Goal: Task Accomplishment & Management: Manage account settings

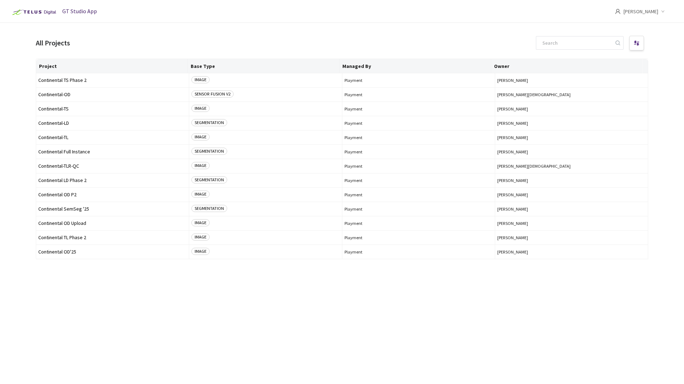
click at [664, 13] on icon "down" at bounding box center [663, 12] width 4 height 4
click at [589, 63] on li "Settings" at bounding box center [625, 59] width 97 height 15
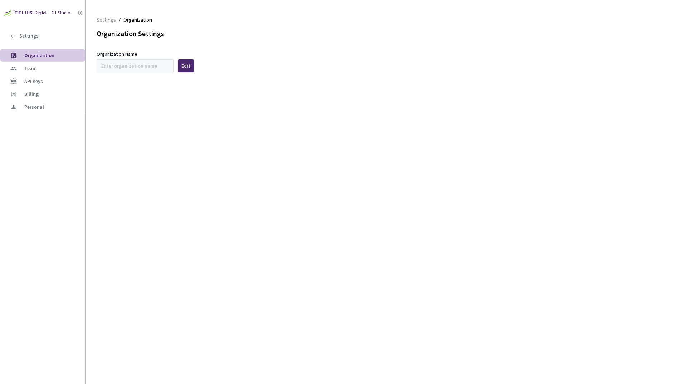
type input "Continental"
click at [27, 69] on span "Team" at bounding box center [30, 68] width 13 height 6
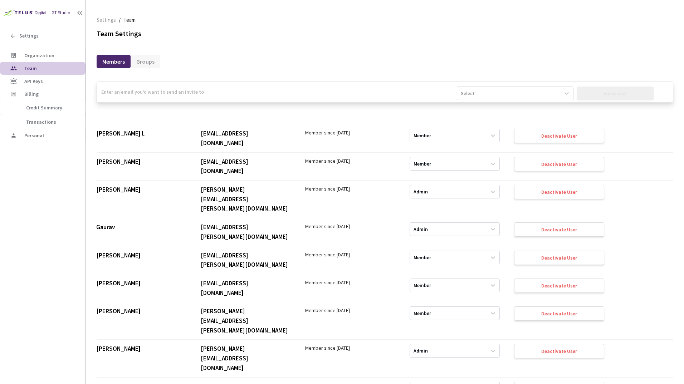
click at [163, 93] on input "email" at bounding box center [277, 92] width 360 height 21
click at [469, 91] on div "Select" at bounding box center [468, 93] width 14 height 7
click at [402, 94] on input "email" at bounding box center [277, 92] width 360 height 21
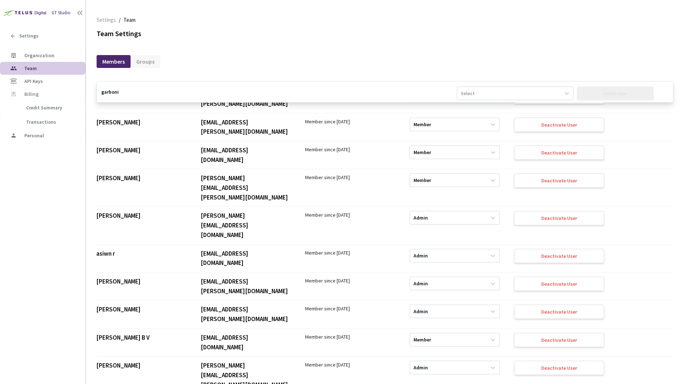
scroll to position [0, 0]
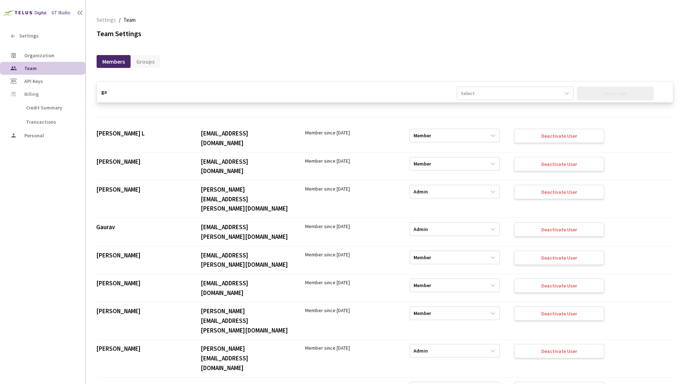
type input "g"
click at [95, 111] on main "Settings / Team Team Team Settings Members Groups Select Invite user Enter a va…" at bounding box center [385, 192] width 598 height 384
click at [223, 69] on div "Select Invite user Enter a valid Email ID and select the User Type to enable in…" at bounding box center [385, 225] width 577 height 317
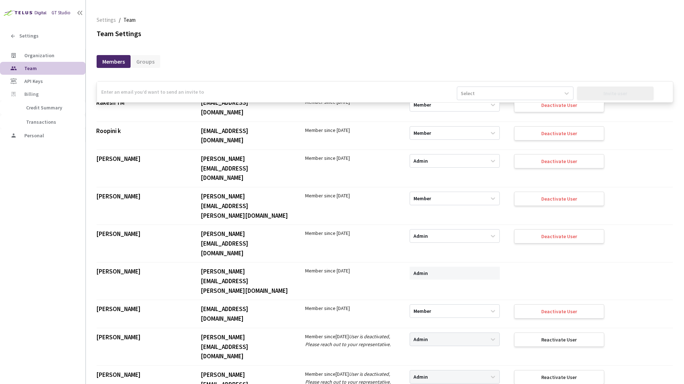
click at [363, 34] on div "Team Settings" at bounding box center [385, 34] width 577 height 10
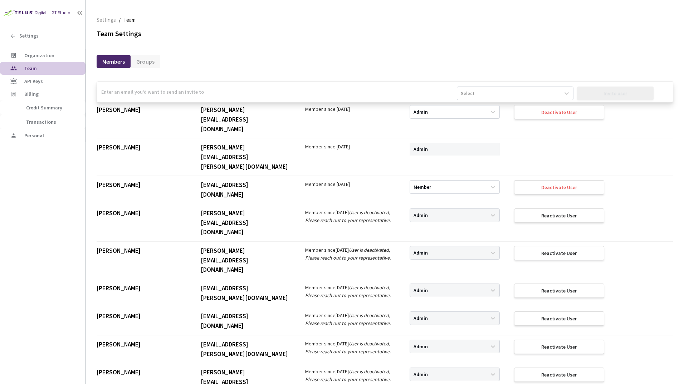
scroll to position [1704, 0]
click at [544, 372] on div "Reactivate User" at bounding box center [559, 375] width 35 height 6
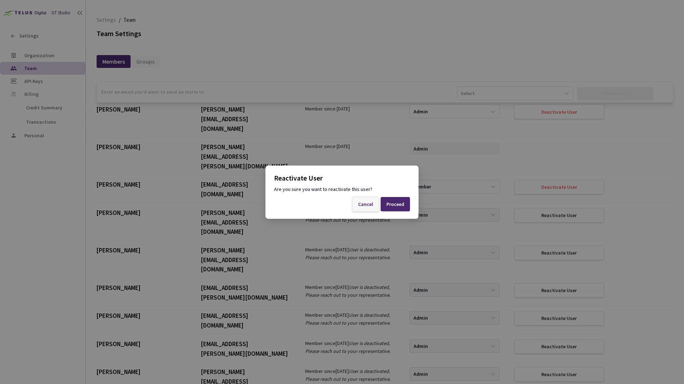
click at [369, 205] on div "Cancel" at bounding box center [365, 205] width 15 height 6
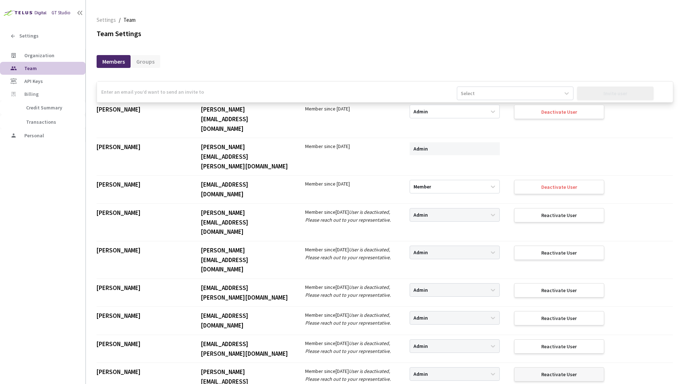
click at [543, 372] on div "Reactivate User" at bounding box center [559, 375] width 35 height 6
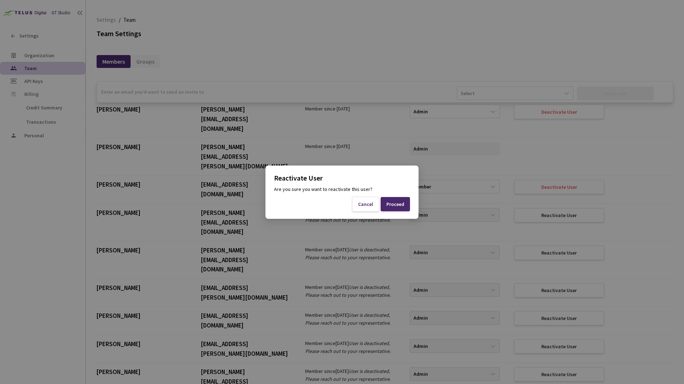
click at [394, 205] on div "Proceed" at bounding box center [396, 205] width 18 height 6
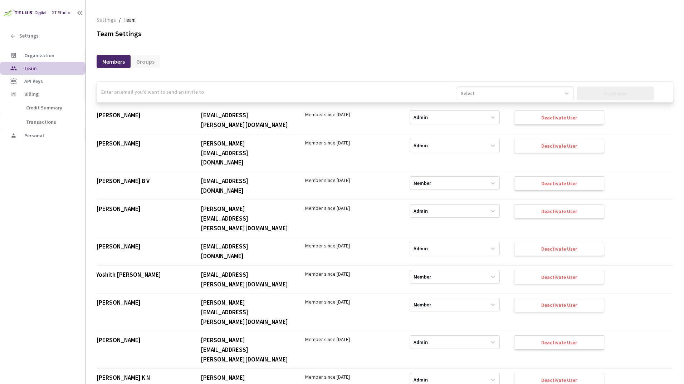
scroll to position [328, 0]
